Goal: Task Accomplishment & Management: Use online tool/utility

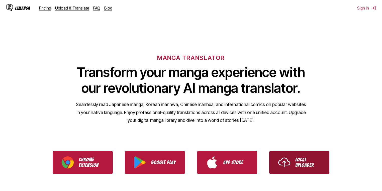
click at [287, 155] on link "Local Uploader" at bounding box center [299, 162] width 60 height 23
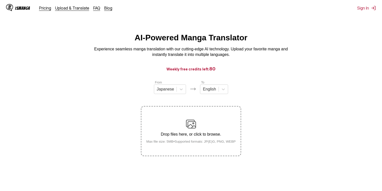
click at [213, 134] on p "Drop files here, or click to browse." at bounding box center [191, 134] width 98 height 5
click at [0, 0] on input "Drop files here, or click to browse. Max file size: 5MB • Supported formats: JP…" at bounding box center [0, 0] width 0 height 0
click at [213, 136] on p "Drop files here, or click to browse." at bounding box center [191, 134] width 98 height 5
click at [0, 0] on input "Drop files here, or click to browse. Max file size: 5MB • Supported formats: JP…" at bounding box center [0, 0] width 0 height 0
